Goal: Book appointment/travel/reservation

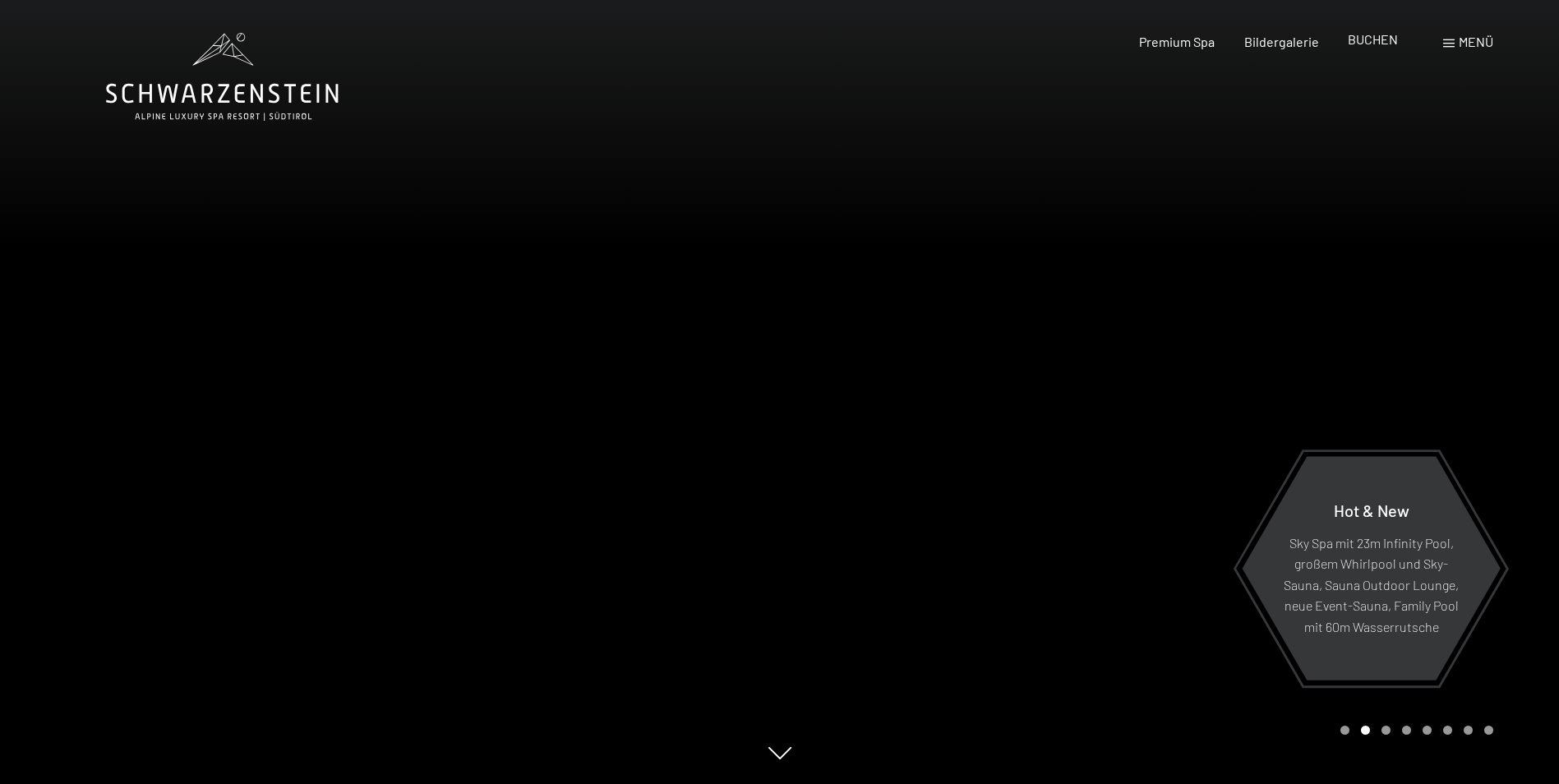
click at [1388, 33] on span "BUCHEN" at bounding box center [1372, 38] width 50 height 15
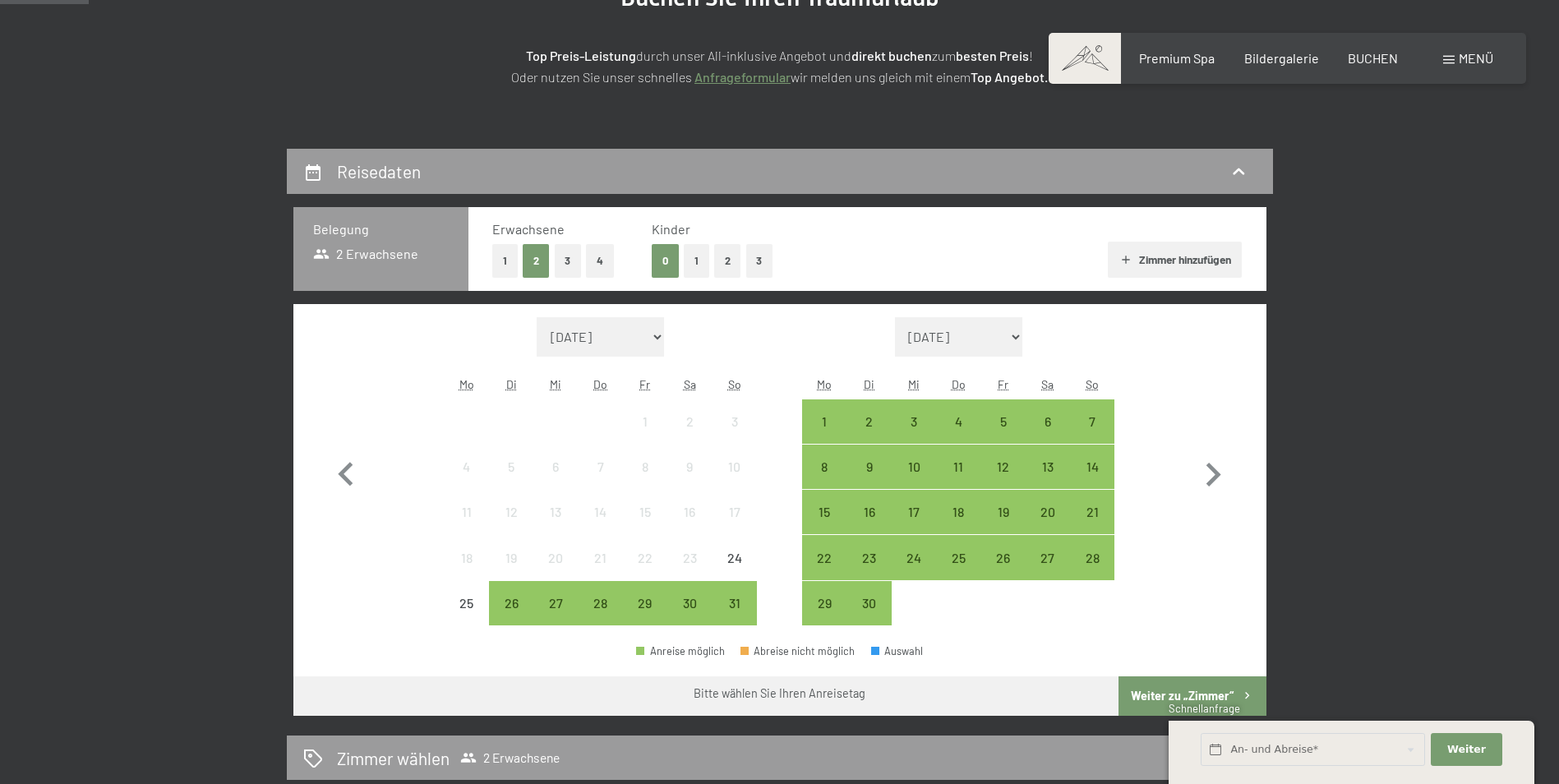
scroll to position [427, 0]
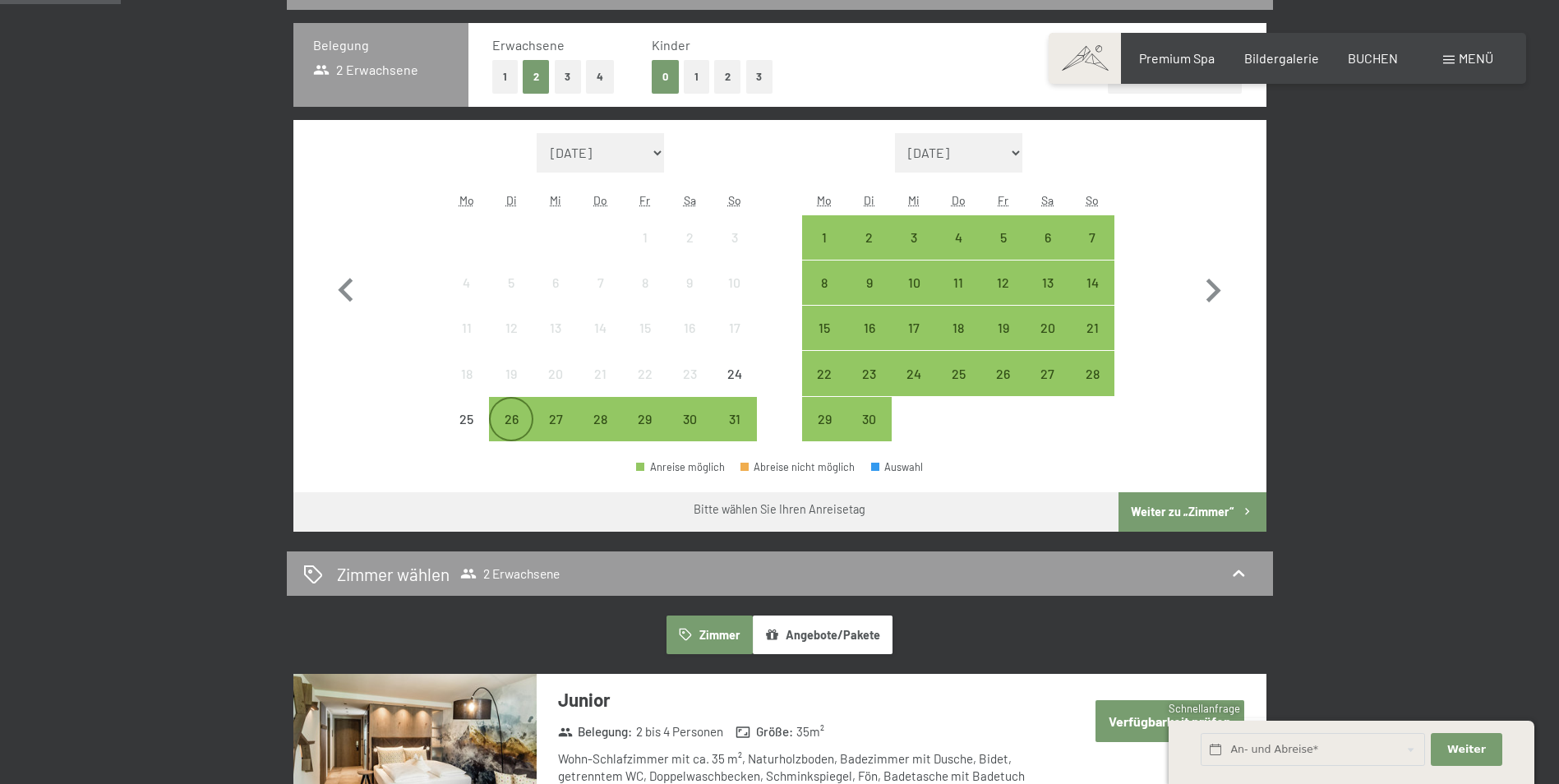
click at [509, 414] on div "26" at bounding box center [511, 433] width 41 height 41
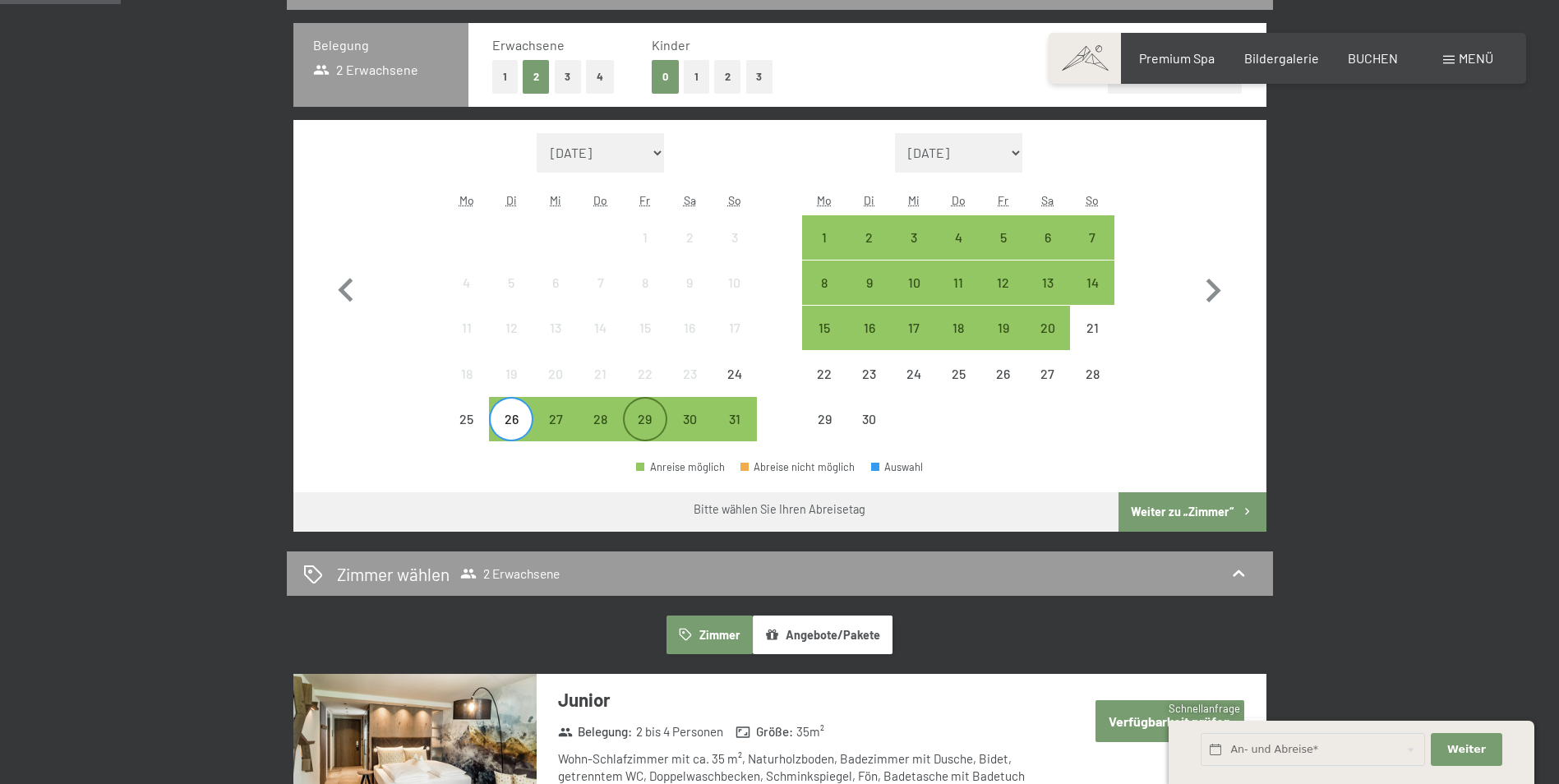
click at [651, 416] on div "29" at bounding box center [645, 433] width 41 height 41
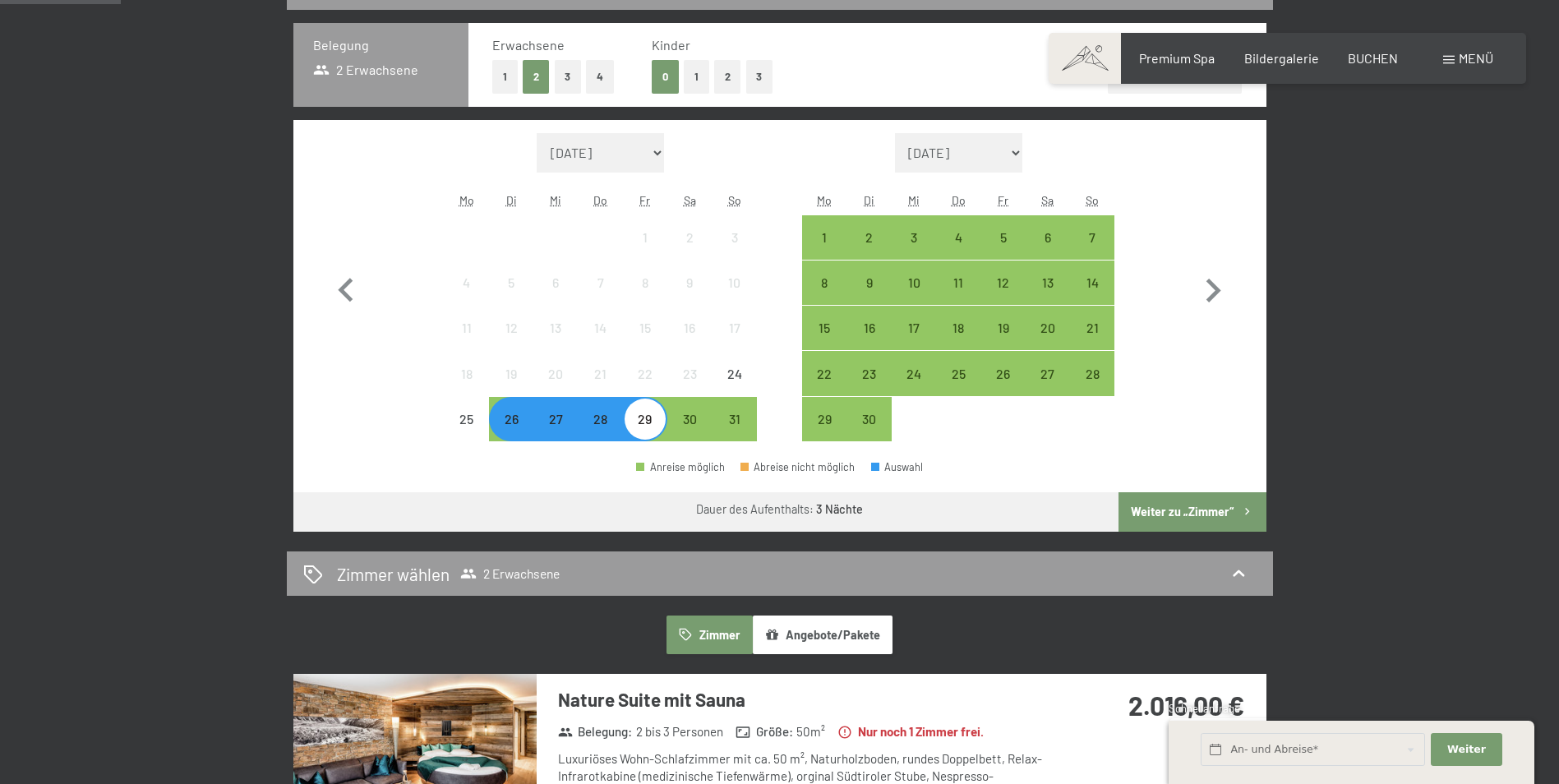
click at [739, 72] on button "2" at bounding box center [728, 76] width 27 height 33
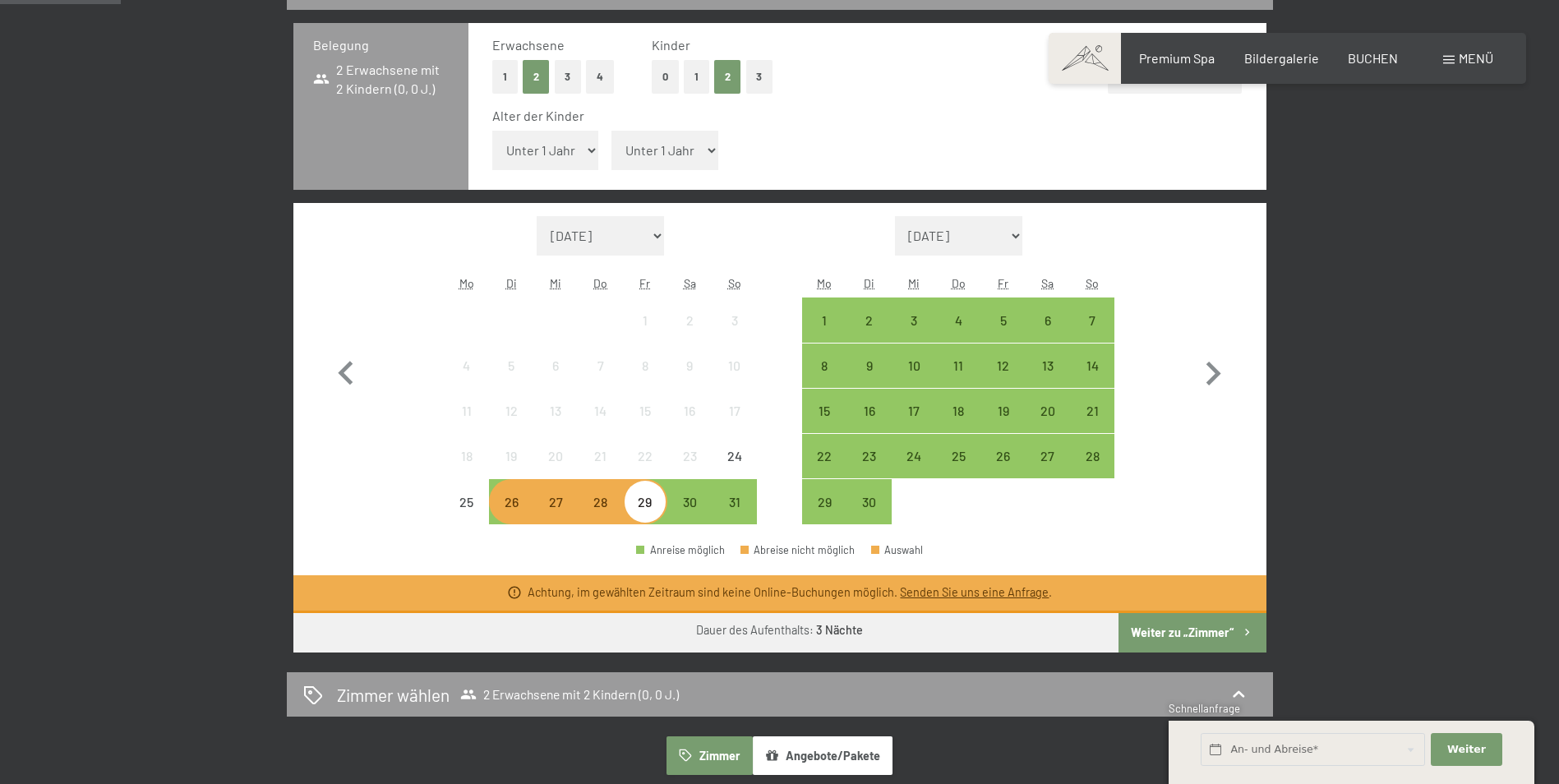
click at [557, 175] on div "Alter der Kinder Unter 1 Jahr 1 Jahr 2 Jahre 3 Jahre 4 Jahre 5 Jahre 6 Jahre 7 …" at bounding box center [867, 141] width 751 height 70
click at [552, 139] on select "Unter 1 Jahr 1 Jahr 2 Jahre 3 Jahre 4 Jahre 5 Jahre 6 Jahre 7 Jahre 8 Jahre 9 J…" at bounding box center [546, 150] width 107 height 40
select select "11"
click at [493, 130] on select "Unter 1 Jahr 1 Jahr 2 Jahre 3 Jahre 4 Jahre 5 Jahre 6 Jahre 7 Jahre 8 Jahre 9 J…" at bounding box center [546, 150] width 107 height 40
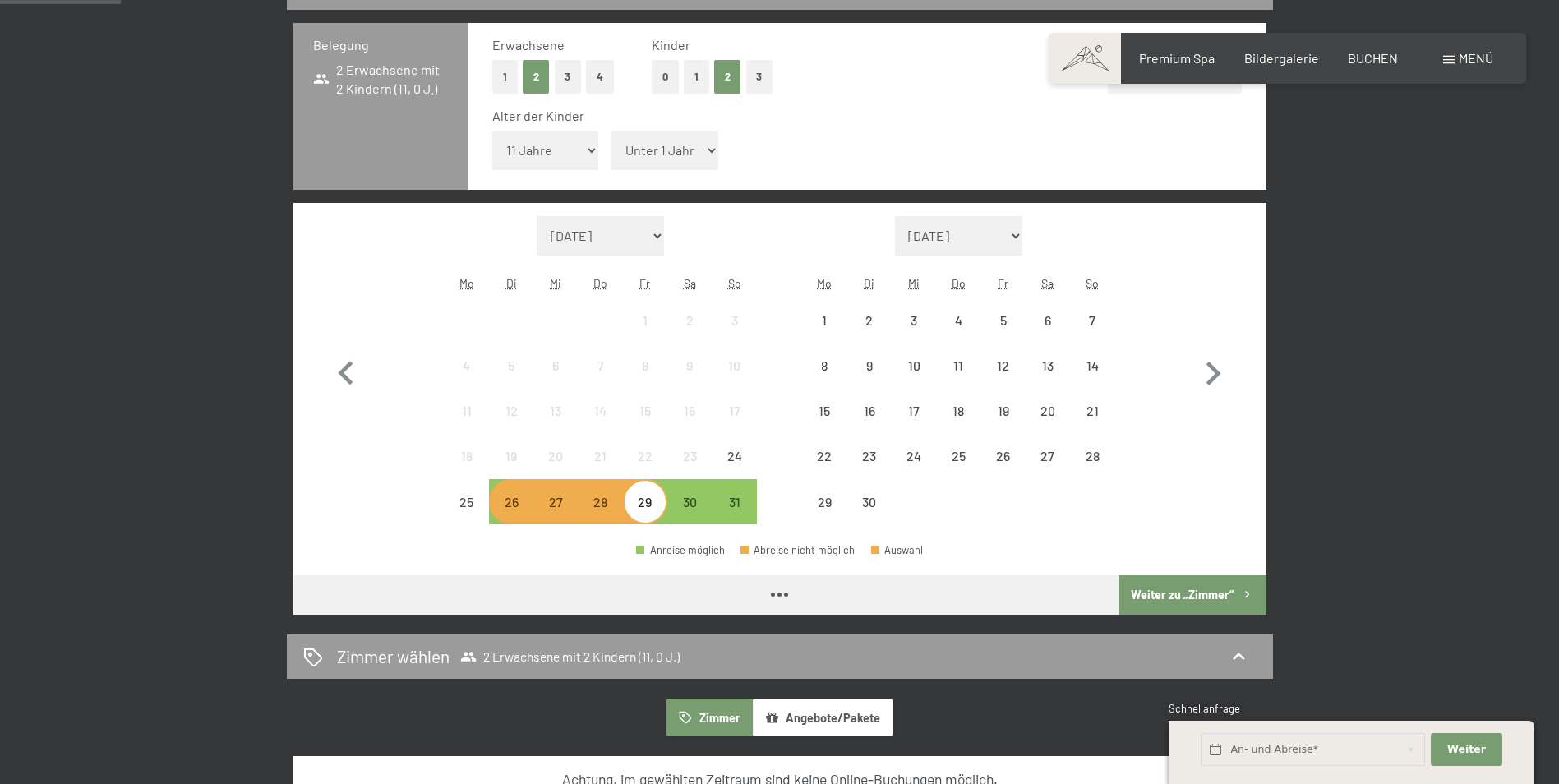
click at [679, 151] on select "Unter 1 Jahr 1 Jahr 2 Jahre 3 Jahre 4 Jahre 5 Jahre 6 Jahre 7 Jahre 8 Jahre 9 J…" at bounding box center [665, 150] width 107 height 40
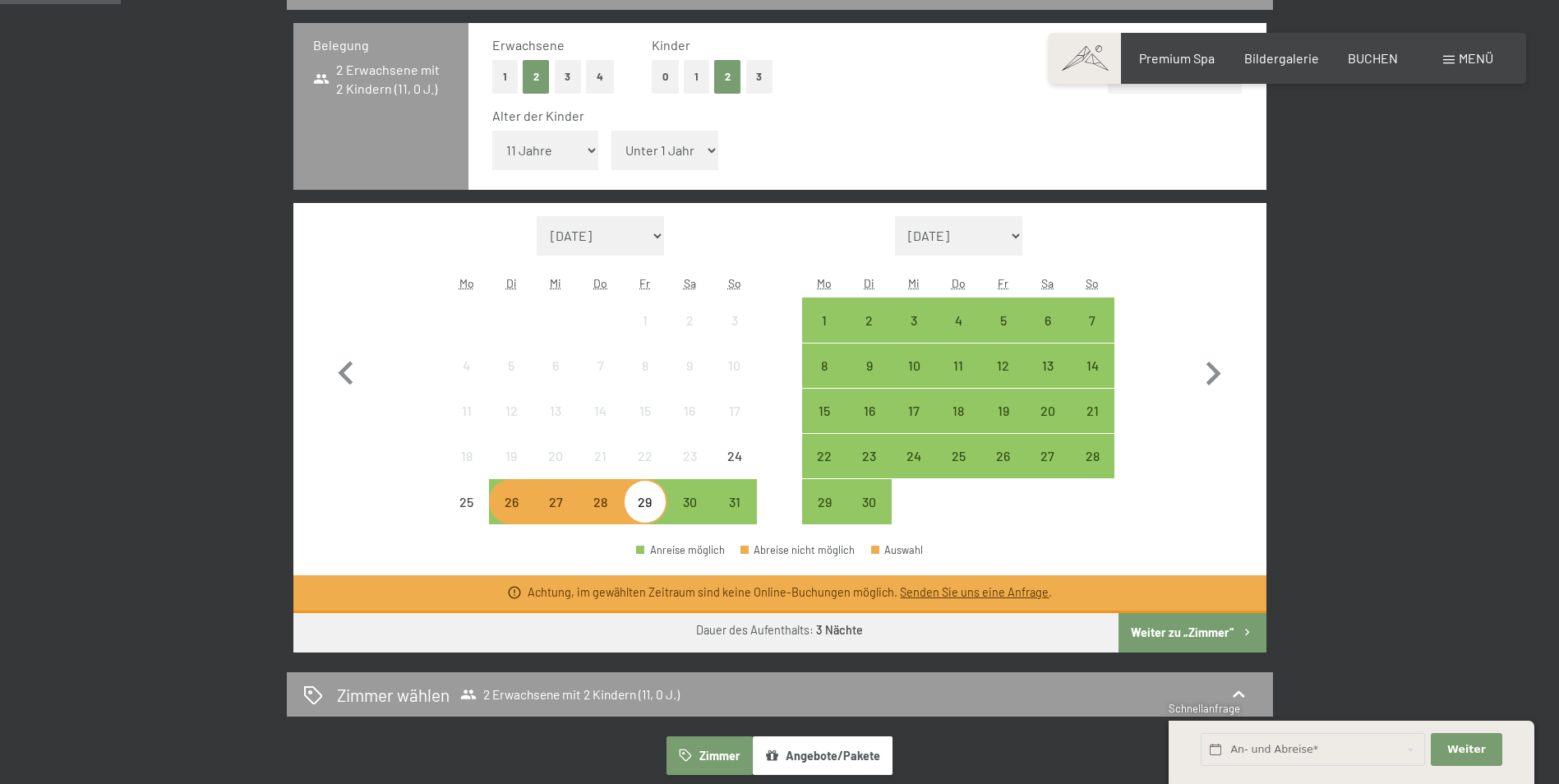
select select "9"
click at [611, 130] on select "Unter 1 Jahr 1 Jahr 2 Jahre 3 Jahre 4 Jahre 5 Jahre 6 Jahre 7 Jahre 8 Jahre 9 J…" at bounding box center [665, 150] width 107 height 40
click at [980, 512] on div at bounding box center [958, 501] width 44 height 44
click at [1252, 645] on button "Weiter zu „Zimmer“" at bounding box center [1191, 633] width 147 height 40
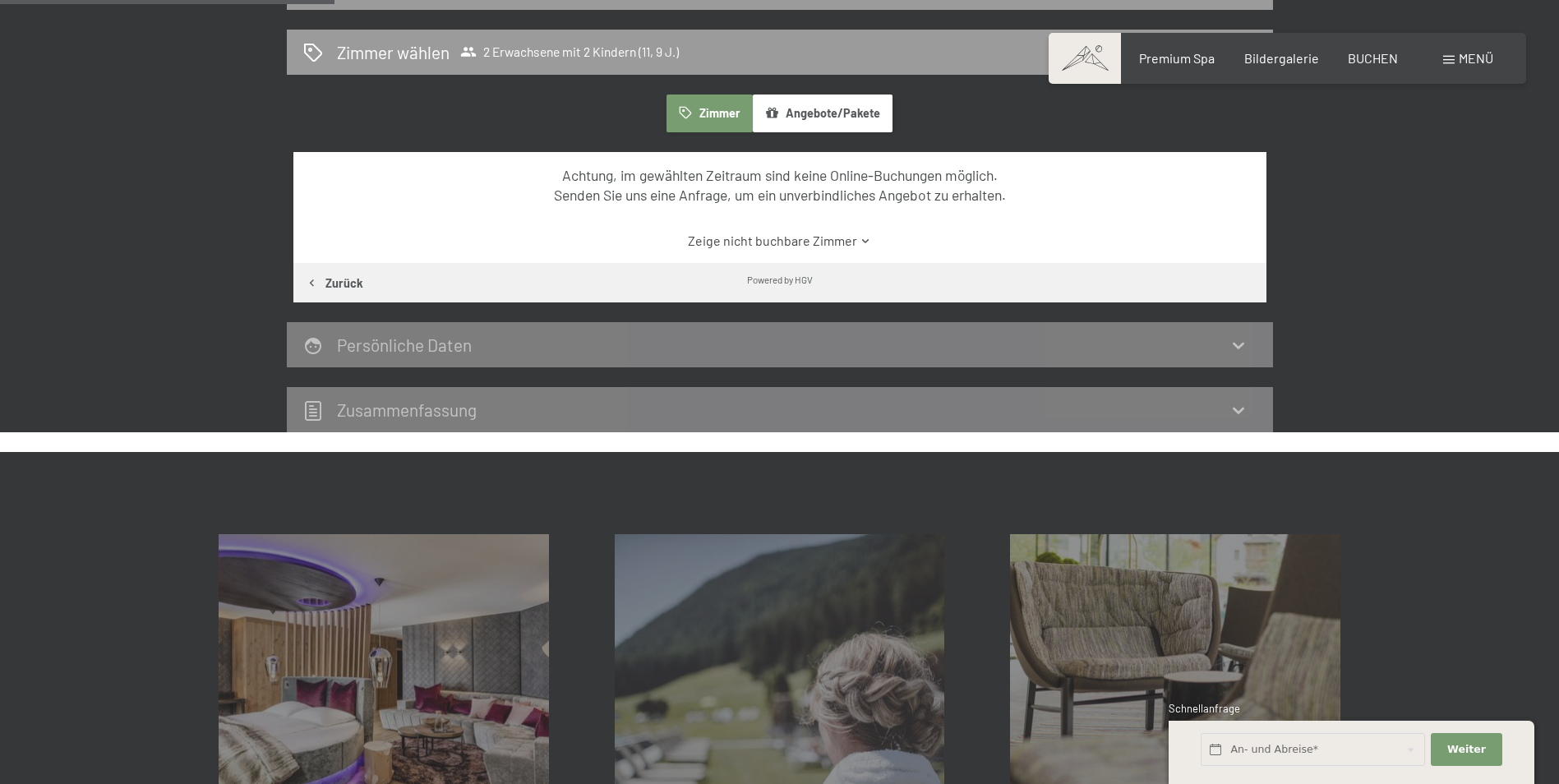
scroll to position [392, 0]
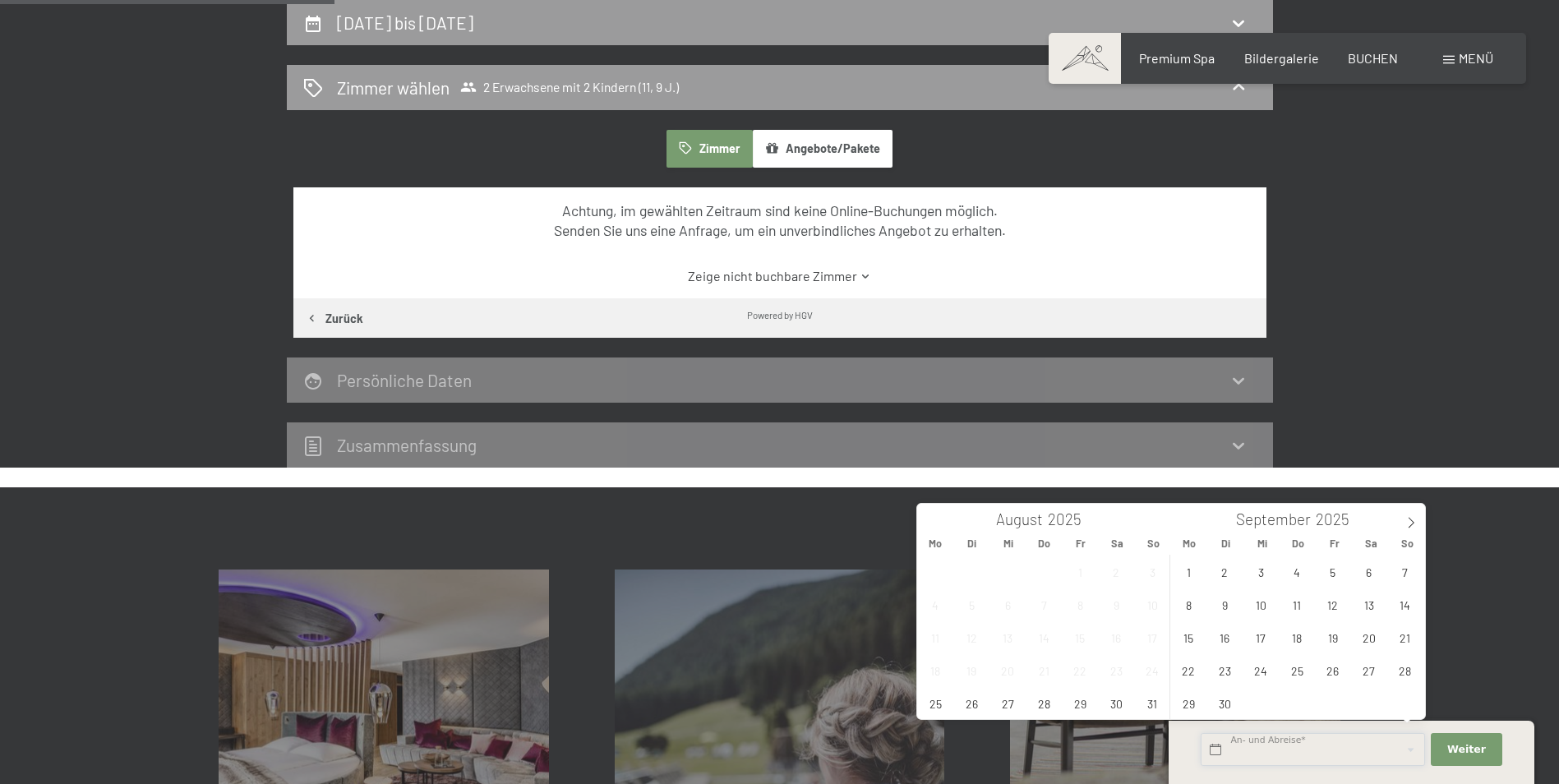
click at [1296, 761] on input "text" at bounding box center [1313, 750] width 225 height 33
click at [975, 718] on span "26" at bounding box center [971, 703] width 32 height 32
click at [1094, 689] on div "28 29 30 31 1 2 3 4 5 6 7 8 9 10 11 12 13 14 15 16 17 18 19 20 21 22 23 24 25 2…" at bounding box center [1044, 637] width 253 height 165
click at [1091, 701] on span "29" at bounding box center [1079, 703] width 32 height 32
type input "Di. 26.08.2025 - Fr. 29.08.2025"
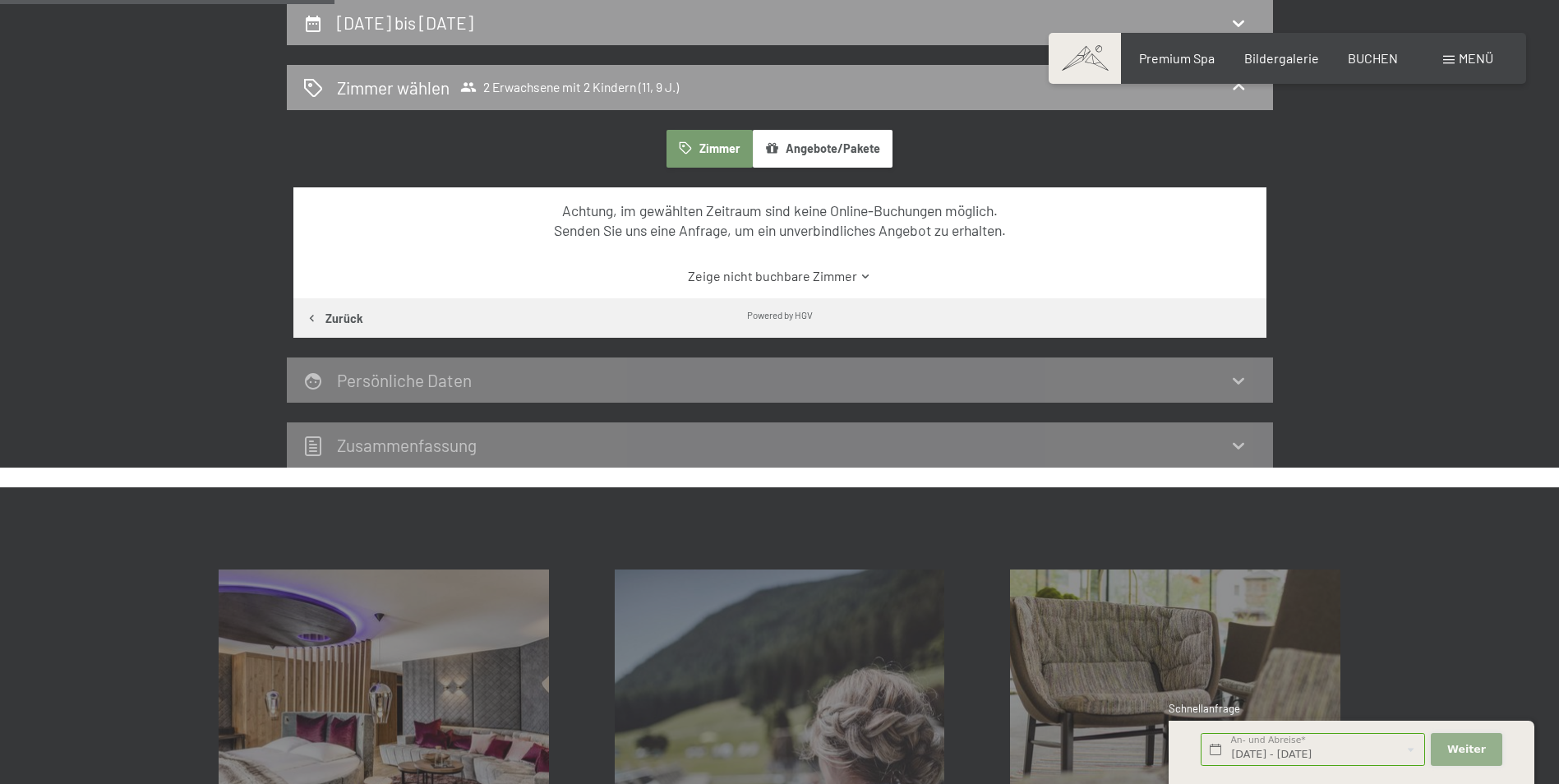
click at [1467, 750] on span "Weiter" at bounding box center [1466, 750] width 39 height 14
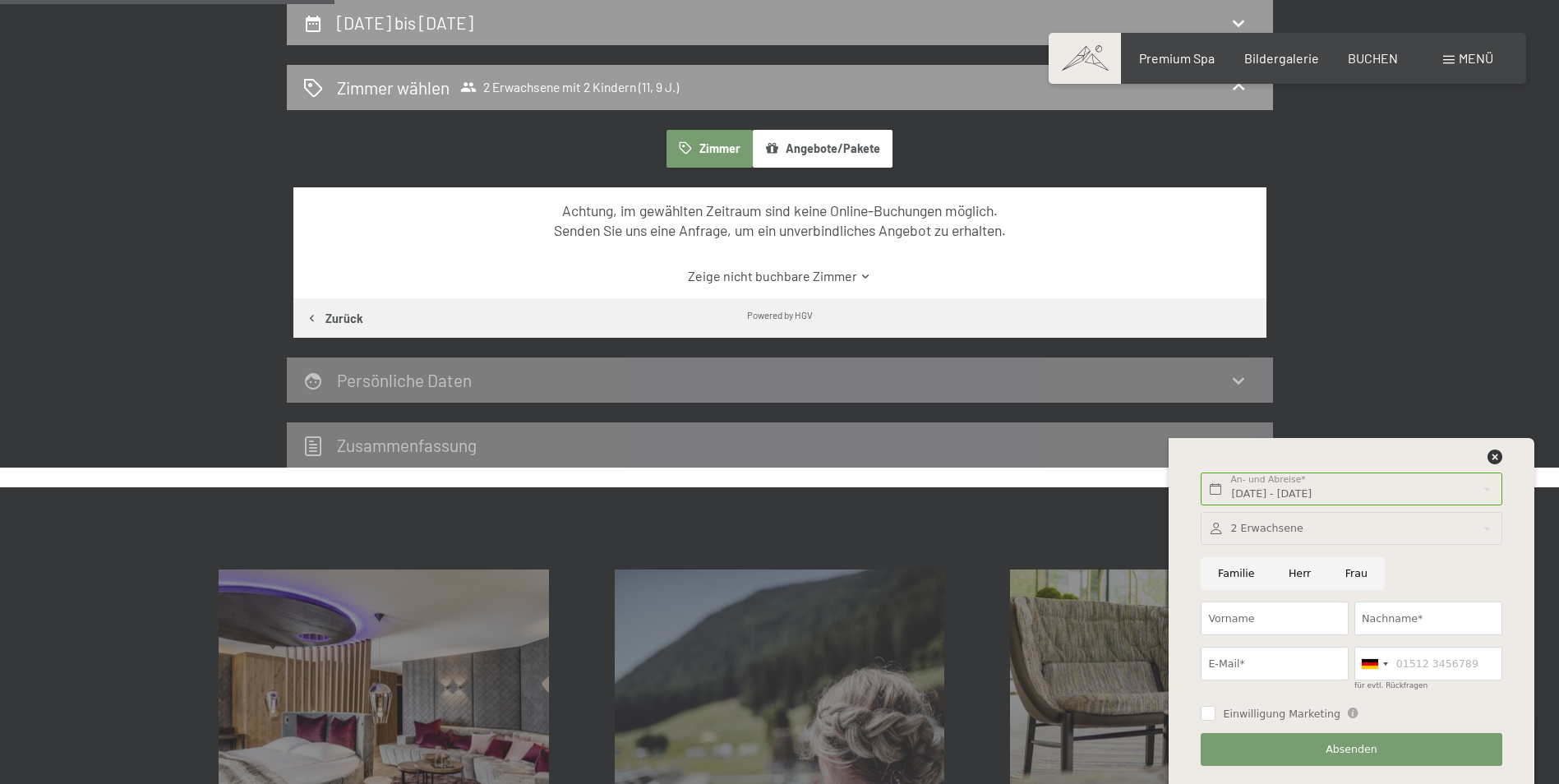
click at [1236, 570] on input "Familie" at bounding box center [1236, 573] width 71 height 33
radio input "true"
click at [1232, 619] on input "Vorname" at bounding box center [1274, 617] width 148 height 33
type input "sandra"
type input "Zott"
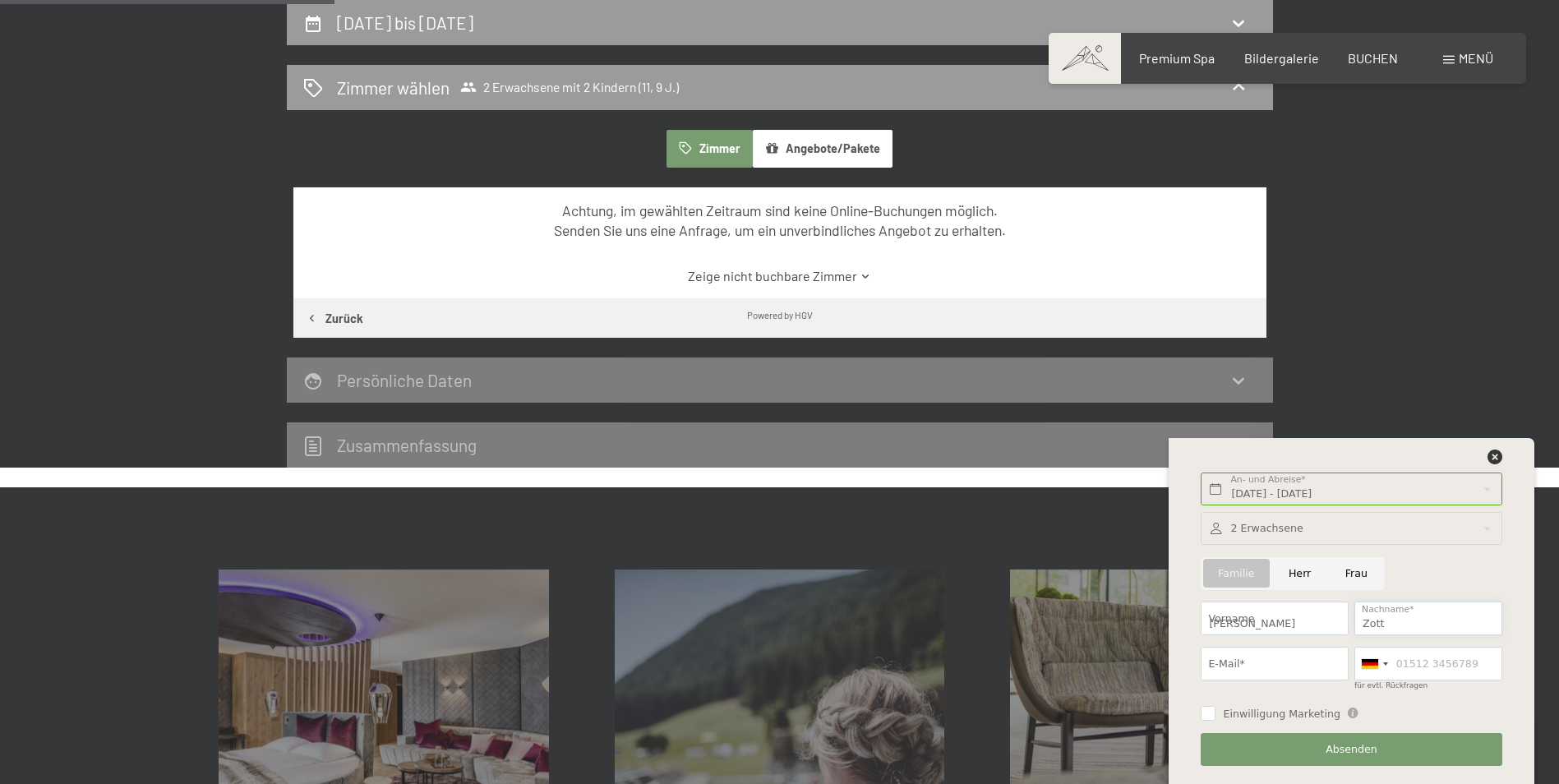
type input "sandystein@gmx.de"
type input "0151"
click at [1384, 529] on div at bounding box center [1351, 528] width 301 height 33
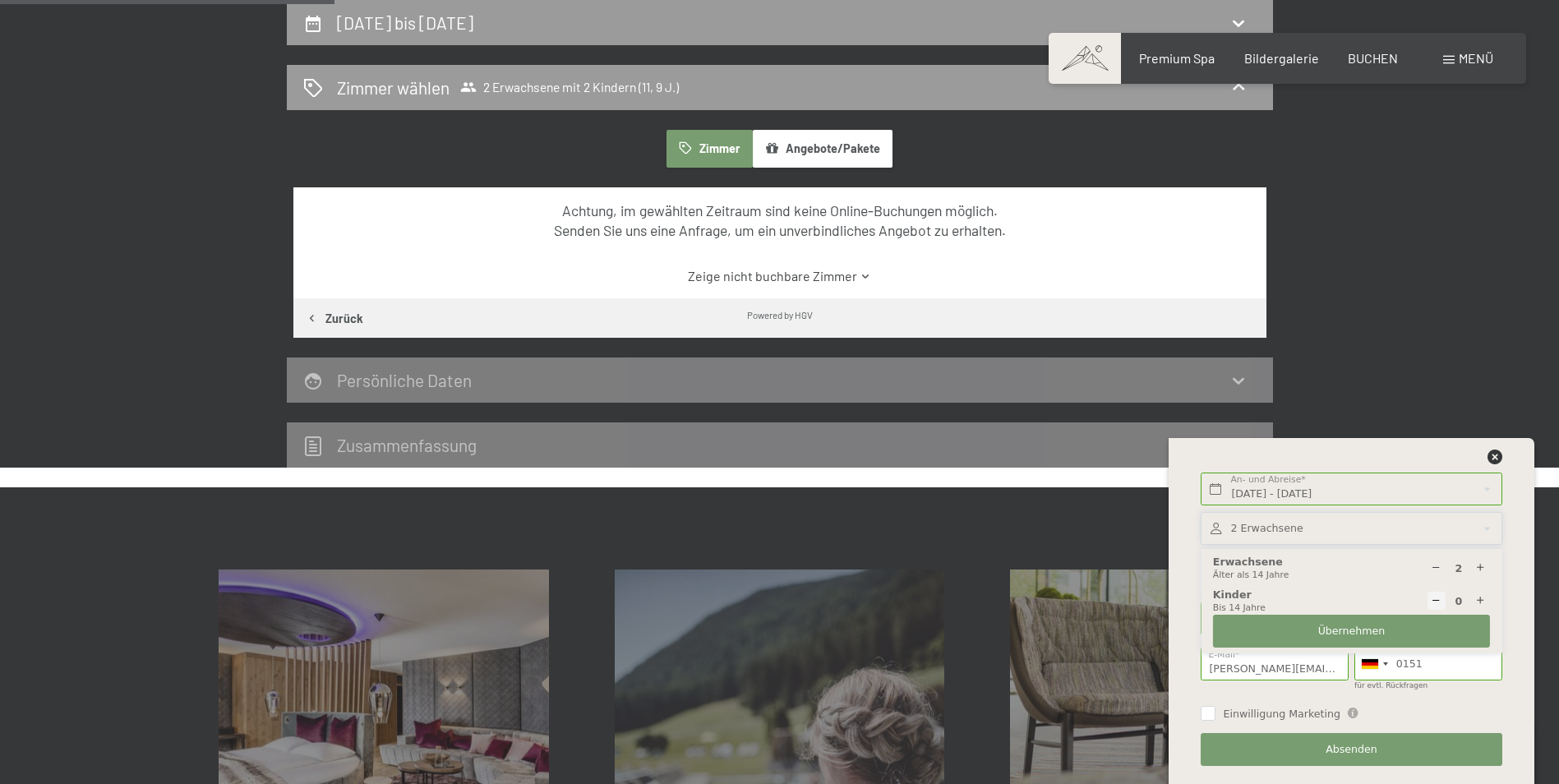
click at [1481, 598] on icon at bounding box center [1480, 601] width 11 height 11
type input "1"
select select
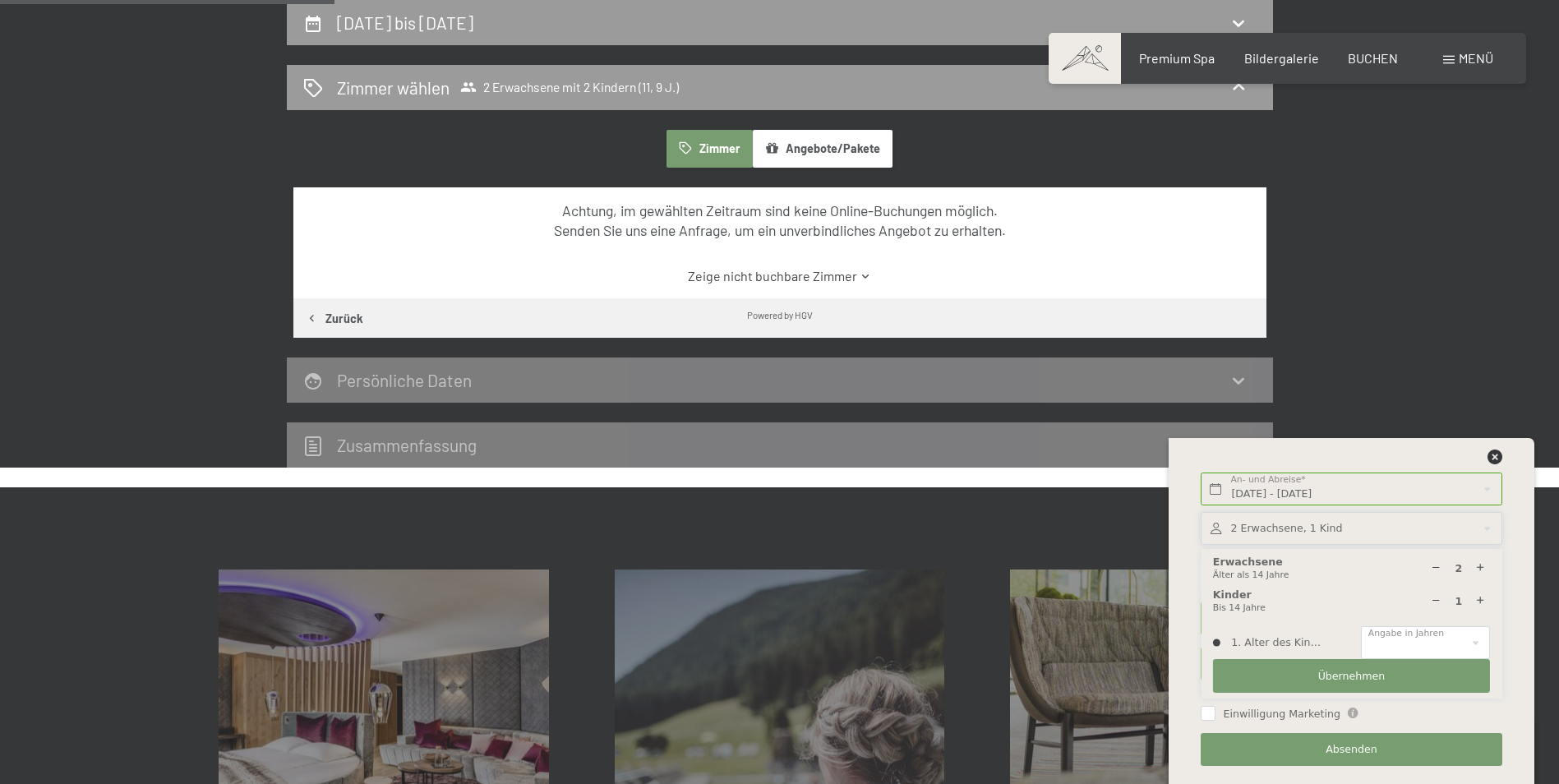
click at [1481, 598] on icon at bounding box center [1480, 601] width 11 height 11
type input "2"
select select
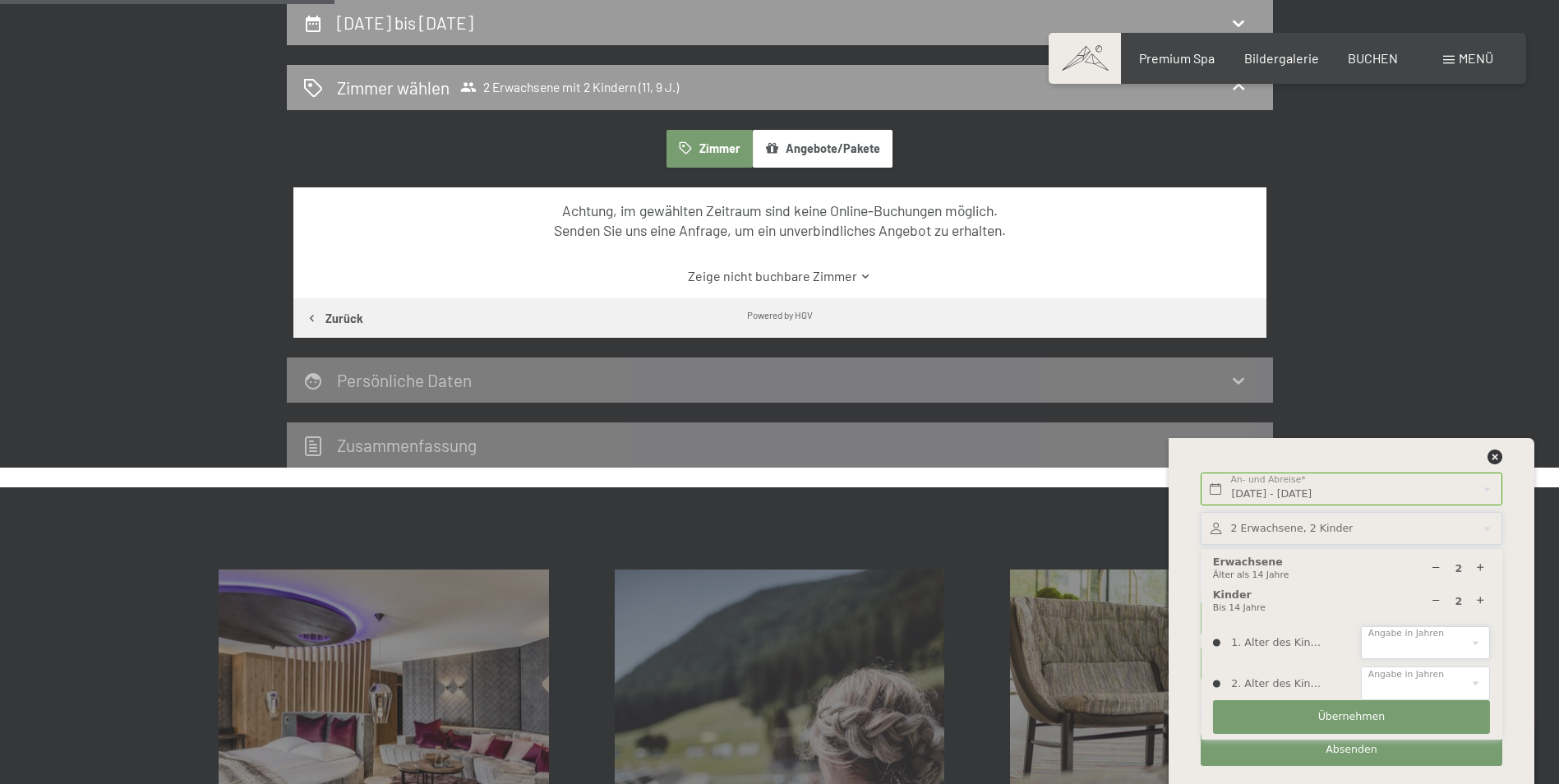
click at [1426, 647] on select "0 1 2 3 4 5 6 7 8 9 10 11 12 13 14" at bounding box center [1425, 643] width 129 height 33
select select "11"
click at [1361, 626] on select "0 1 2 3 4 5 6 7 8 9 10 11 12 13 14" at bounding box center [1425, 643] width 129 height 33
click at [1394, 675] on select "0 1 2 3 4 5 6 7 8 9 10 11 12 13 14" at bounding box center [1425, 683] width 129 height 33
select select "9"
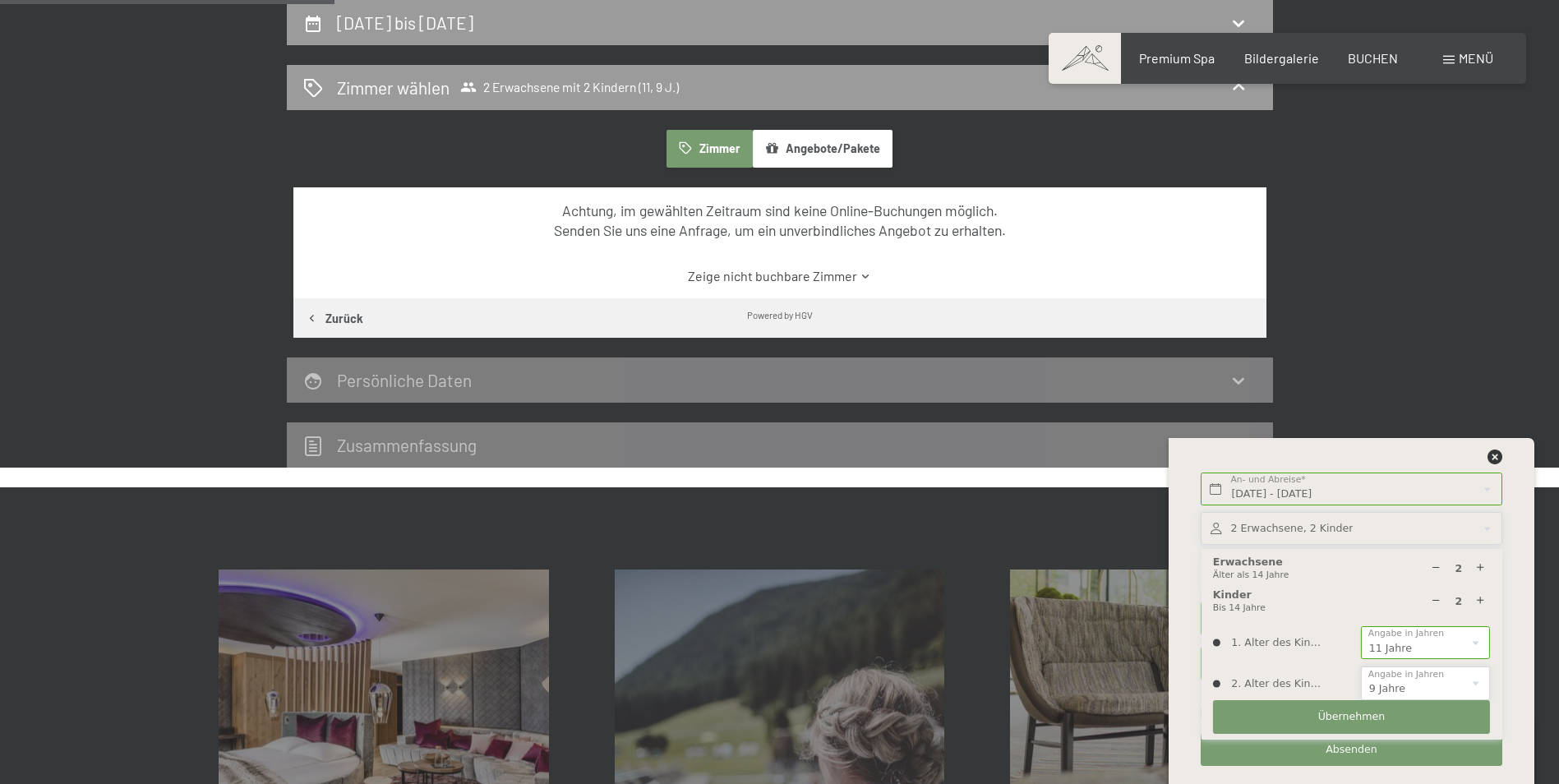
click at [1361, 666] on select "0 1 2 3 4 5 6 7 8 9 10 11 12 13 14" at bounding box center [1425, 683] width 129 height 33
click at [1336, 717] on span "Übernehmen" at bounding box center [1352, 716] width 67 height 14
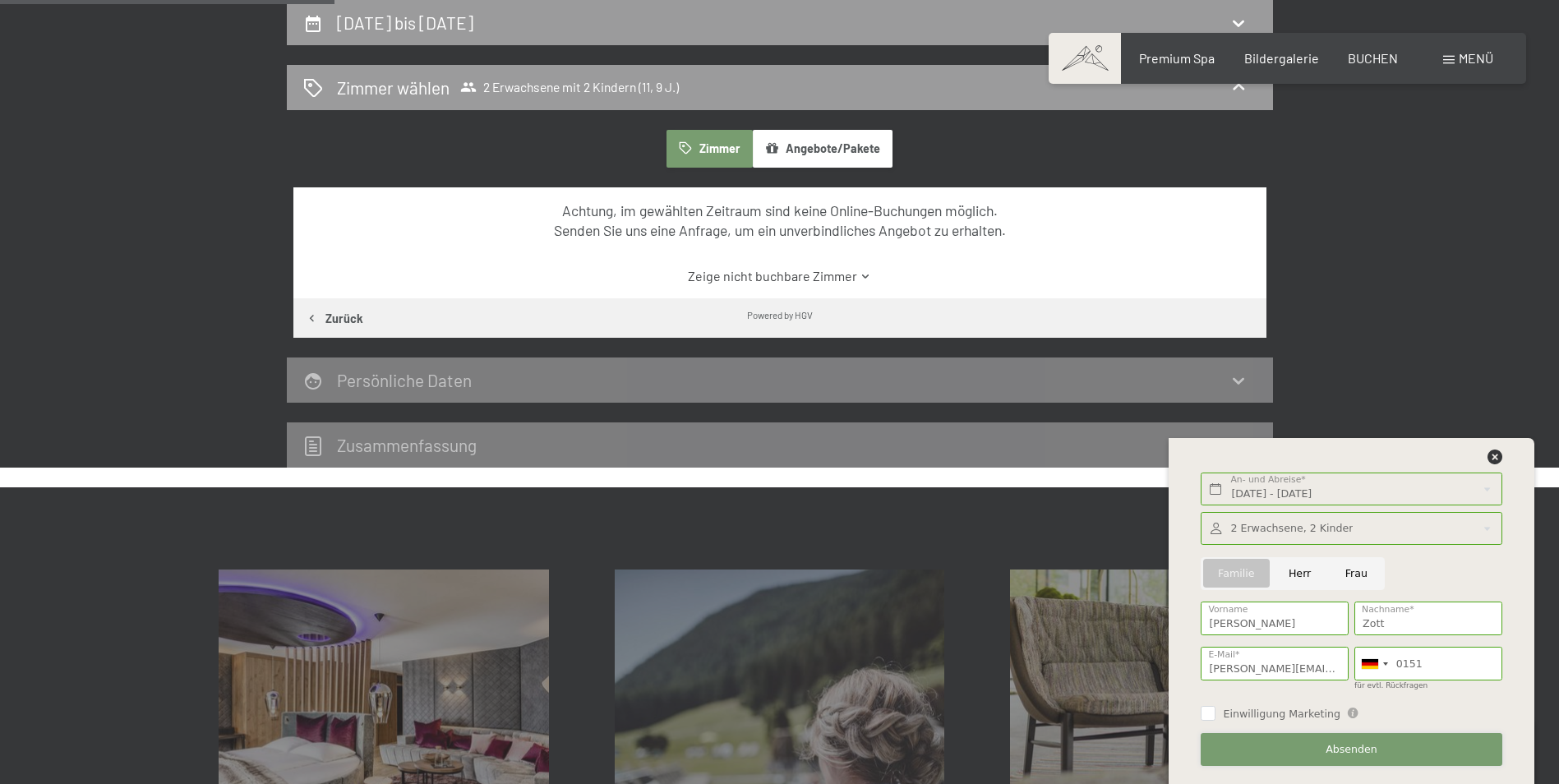
click at [1340, 758] on button "Absenden" at bounding box center [1351, 750] width 301 height 33
